Goal: Navigation & Orientation: Find specific page/section

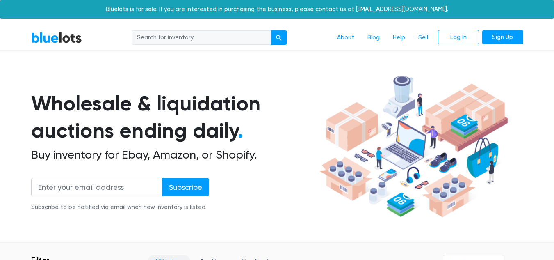
click at [217, 36] on input "search" at bounding box center [202, 37] width 140 height 15
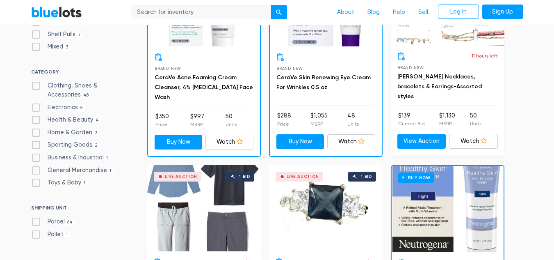
scroll to position [322, 0]
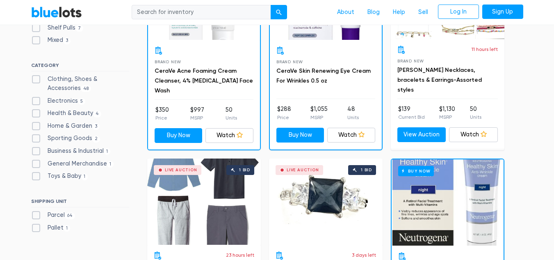
click at [39, 102] on label "Electronics 5" at bounding box center [58, 100] width 55 height 9
click at [37, 102] on input "Electronics 5" at bounding box center [33, 98] width 5 height 5
checkbox input "true"
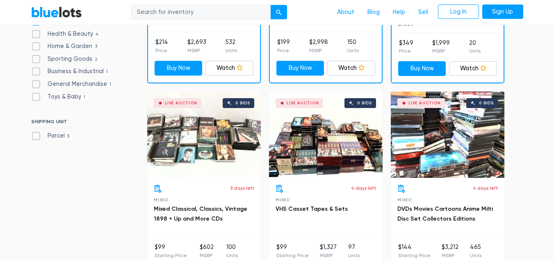
scroll to position [387, 0]
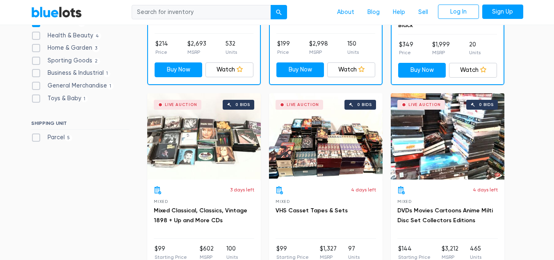
click at [37, 72] on label "Business & Industrial 1" at bounding box center [71, 73] width 80 height 9
click at [37, 72] on Industrial"] "Business & Industrial 1" at bounding box center [33, 71] width 5 height 5
checkbox Industrial"] "true"
